Goal: Check status: Check status

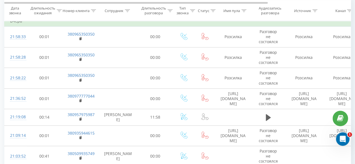
scroll to position [281, 0]
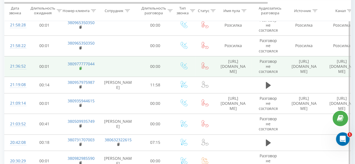
click at [79, 67] on rect at bounding box center [80, 68] width 2 height 3
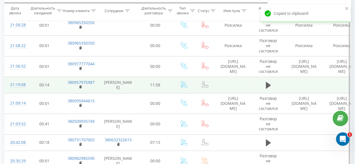
scroll to position [337, 0]
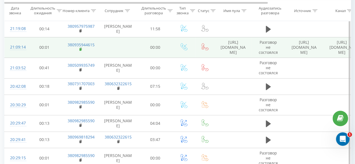
click at [81, 49] on rect at bounding box center [80, 49] width 2 height 3
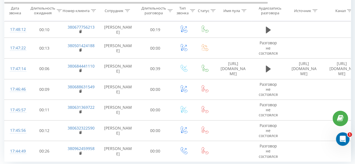
scroll to position [0, 0]
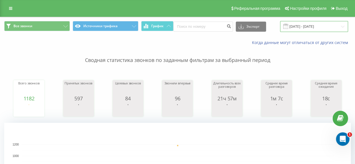
click at [300, 28] on input "[DATE] - [DATE]" at bounding box center [314, 26] width 68 height 11
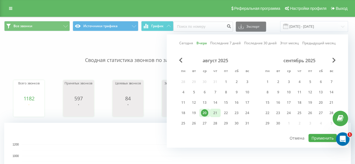
click at [215, 111] on div "21" at bounding box center [215, 113] width 7 height 7
click at [322, 136] on button "Применить" at bounding box center [323, 138] width 28 height 8
type input "[DATE] - [DATE]"
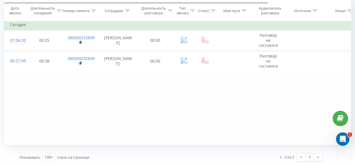
scroll to position [246, 0]
